Goal: Check status: Check status

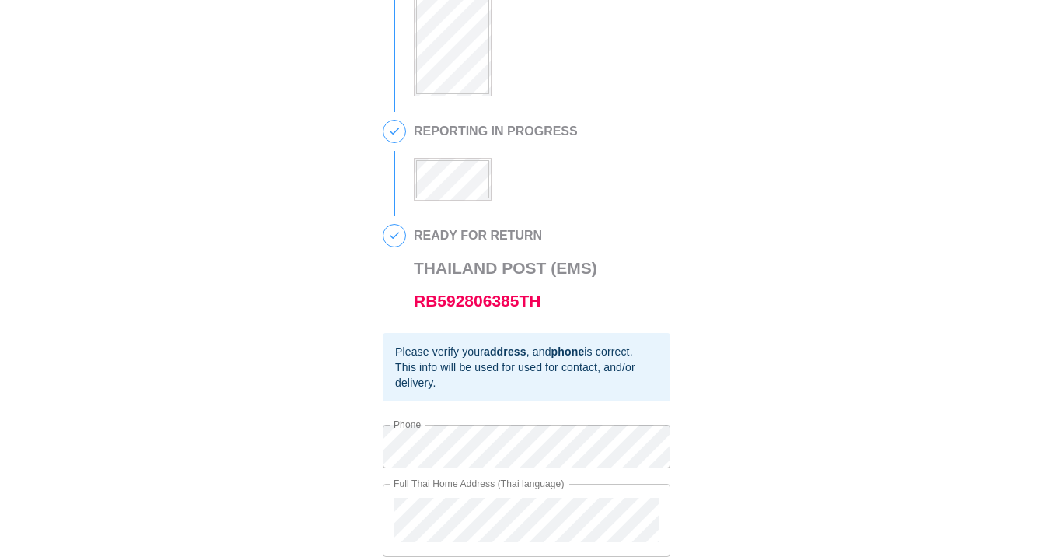
scroll to position [428, 0]
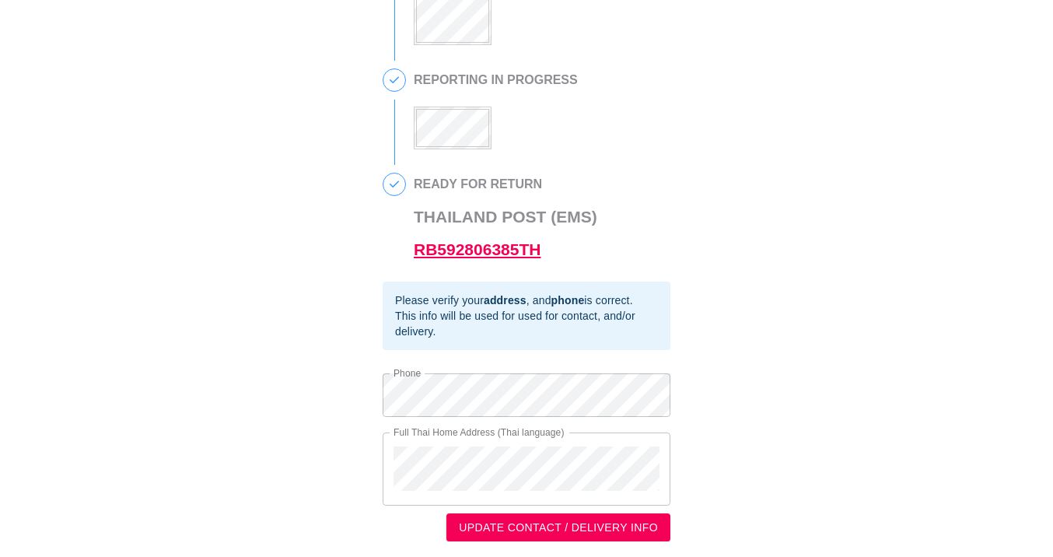
click at [478, 251] on link "RB592806385TH" at bounding box center [477, 249] width 127 height 18
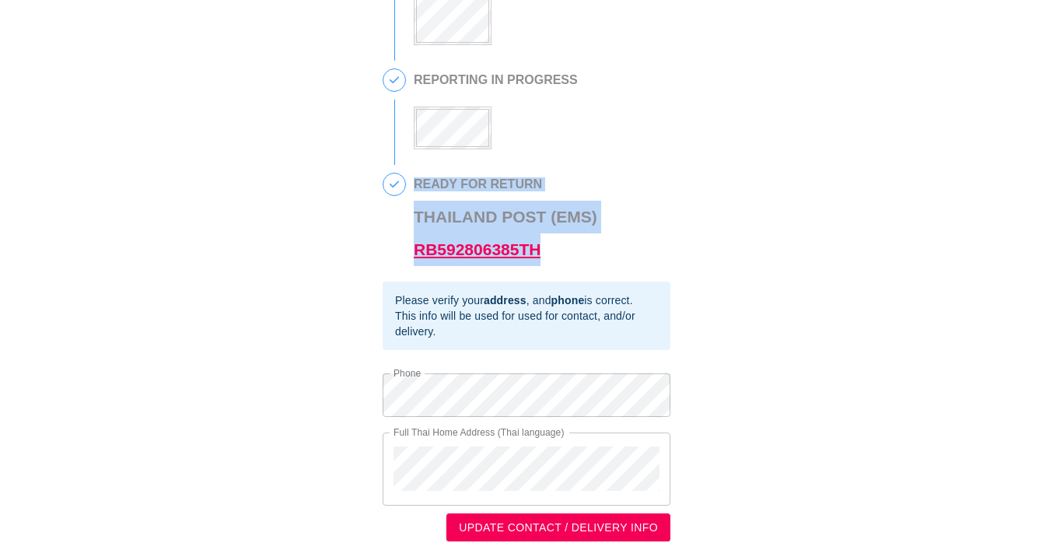
drag, startPoint x: 569, startPoint y: 255, endPoint x: 413, endPoint y: 254, distance: 155.6
click at [414, 254] on h3 "Thailand Post (EMS) RB592806385TH" at bounding box center [506, 233] width 184 height 65
drag, startPoint x: 409, startPoint y: 249, endPoint x: 527, endPoint y: 254, distance: 118.3
click at [527, 254] on div "4 READY FOR RETURN [GEOGRAPHIC_DATA] Post (EMS) RB592806385TH" at bounding box center [527, 227] width 288 height 109
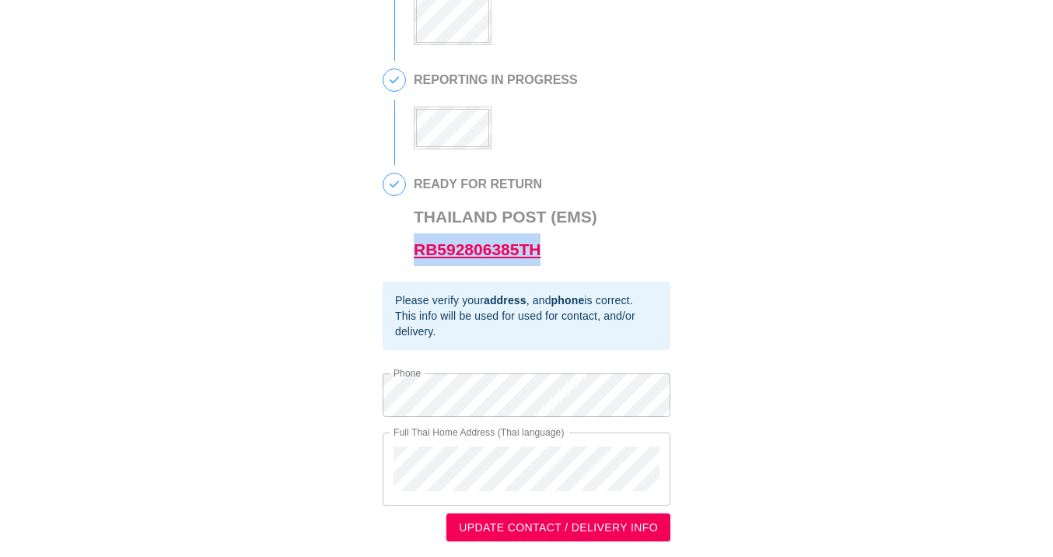
drag, startPoint x: 557, startPoint y: 251, endPoint x: 417, endPoint y: 254, distance: 140.1
click at [417, 254] on h3 "Thailand Post (EMS) RB592806385TH" at bounding box center [506, 233] width 184 height 65
copy link "RB592806385TH"
drag, startPoint x: 566, startPoint y: 255, endPoint x: 414, endPoint y: 257, distance: 152.5
click at [414, 257] on h3 "Thailand Post (EMS) RB592806385TH" at bounding box center [506, 233] width 184 height 65
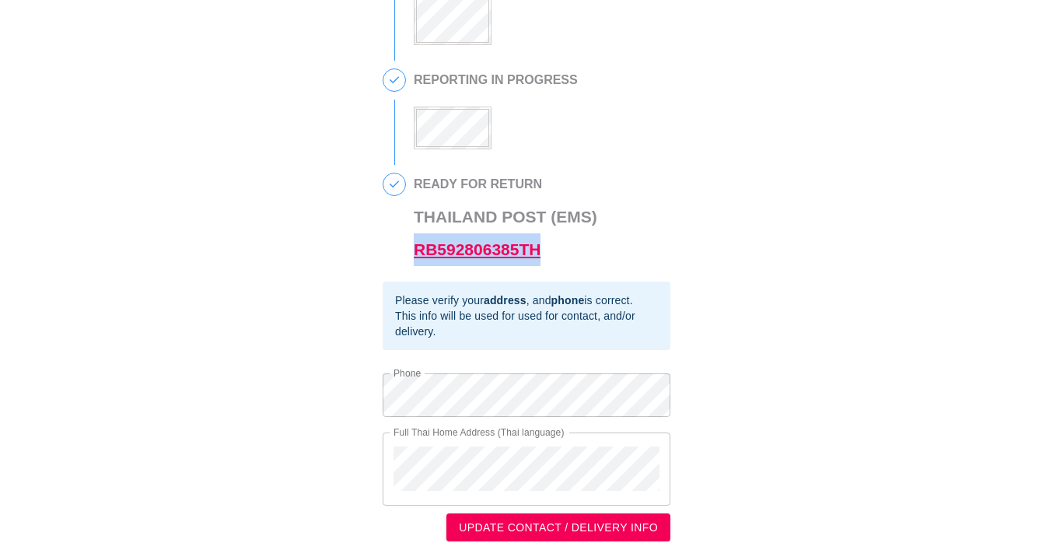
copy link "RB592806385TH"
